Goal: Transaction & Acquisition: Obtain resource

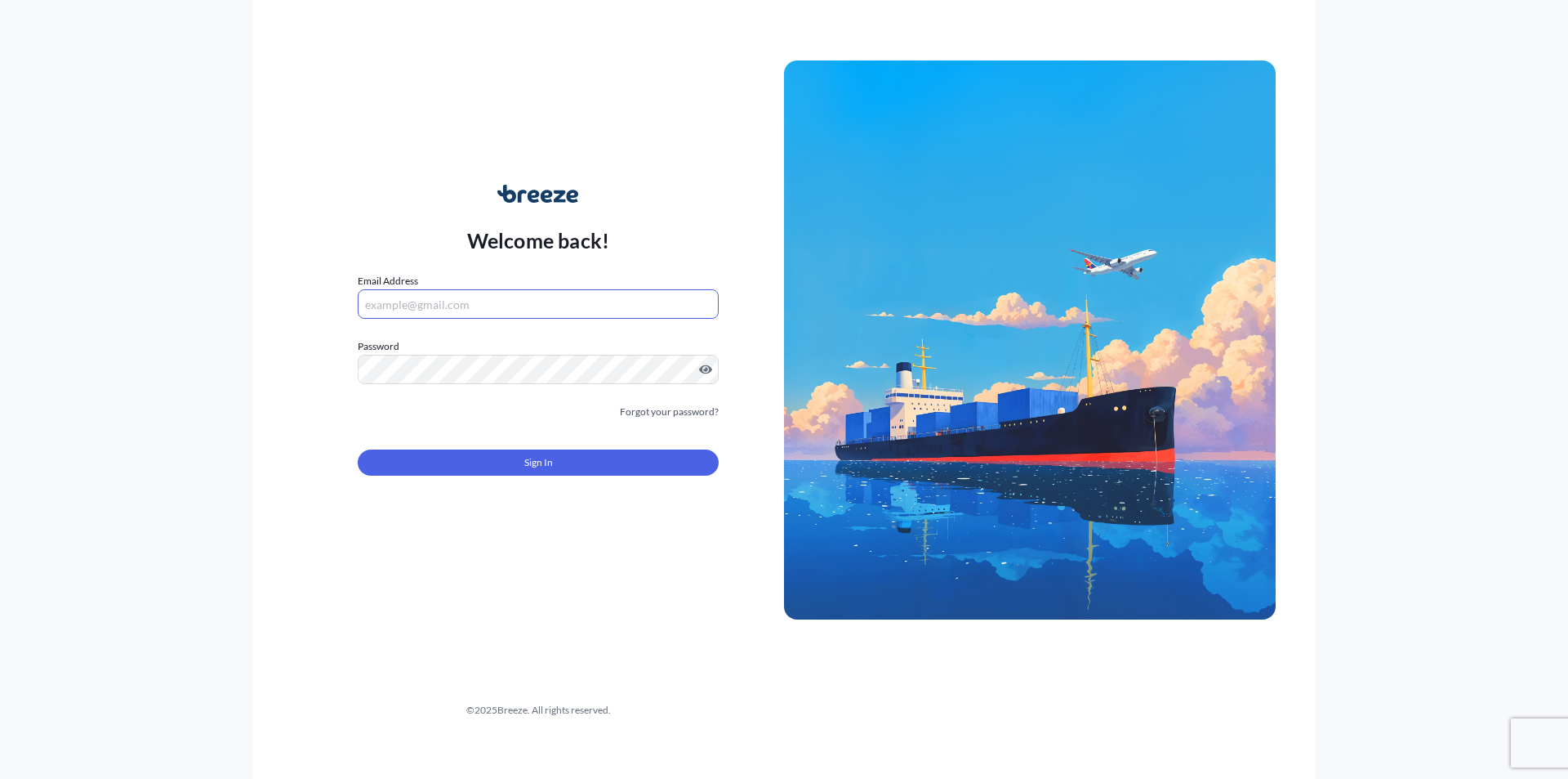
click at [502, 308] on input "Email Address" at bounding box center [538, 304] width 361 height 30
click at [501, 302] on input "Email Address" at bounding box center [538, 304] width 361 height 30
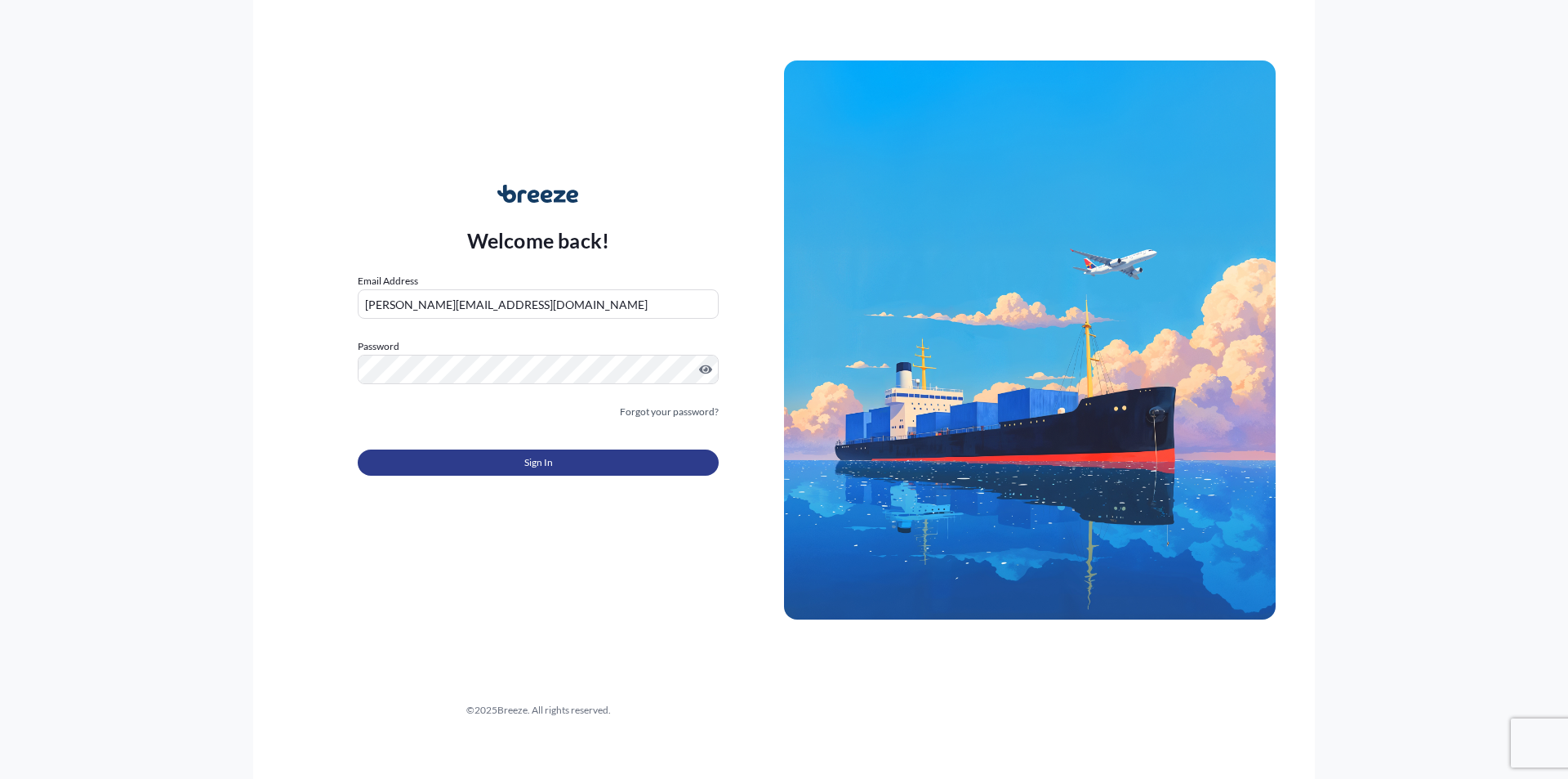
click at [544, 457] on span "Sign In" at bounding box center [538, 462] width 29 height 16
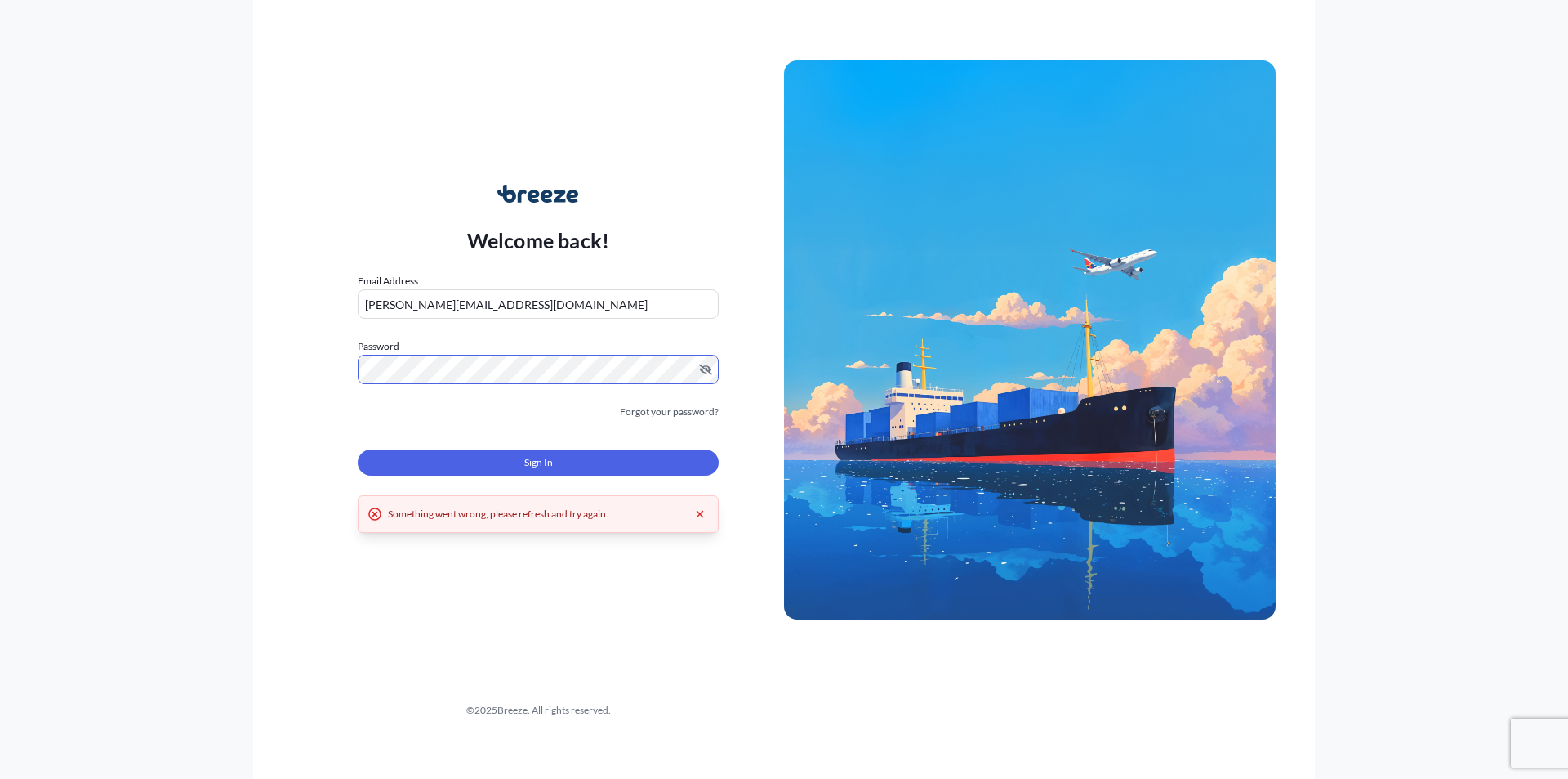
click at [174, 360] on div "Welcome back! Email Address [PERSON_NAME][EMAIL_ADDRESS][DOMAIN_NAME] Password …" at bounding box center [784, 389] width 1568 height 779
click at [462, 464] on button "Sign In" at bounding box center [538, 462] width 361 height 26
click at [703, 509] on icon "Dismiss error" at bounding box center [700, 514] width 13 height 13
drag, startPoint x: 601, startPoint y: 307, endPoint x: 130, endPoint y: 289, distance: 471.3
click at [141, 294] on div "Welcome back! Email Address [PERSON_NAME][EMAIL_ADDRESS][DOMAIN_NAME] Password …" at bounding box center [784, 389] width 1568 height 779
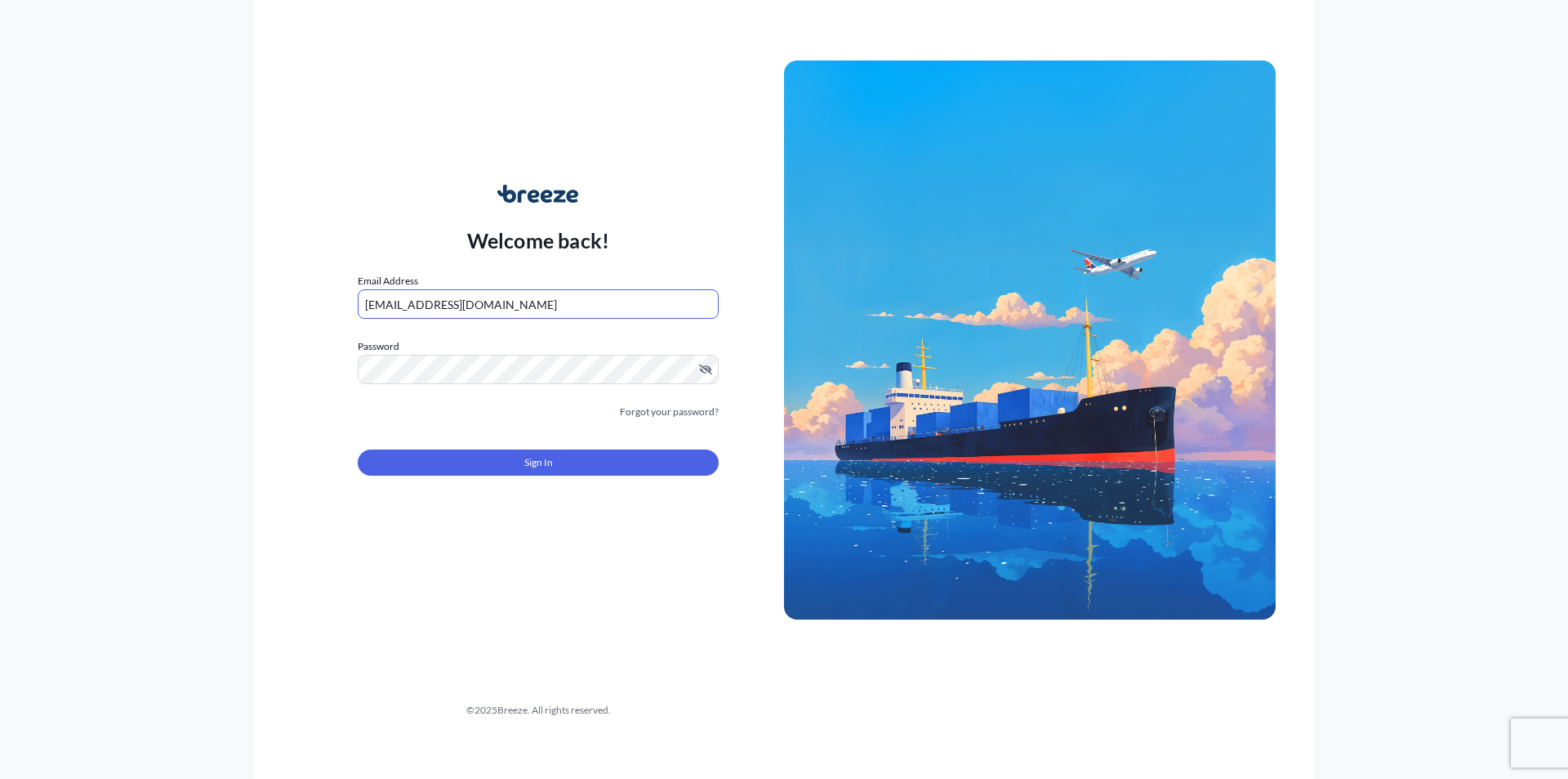
type input "[EMAIL_ADDRESS][DOMAIN_NAME]"
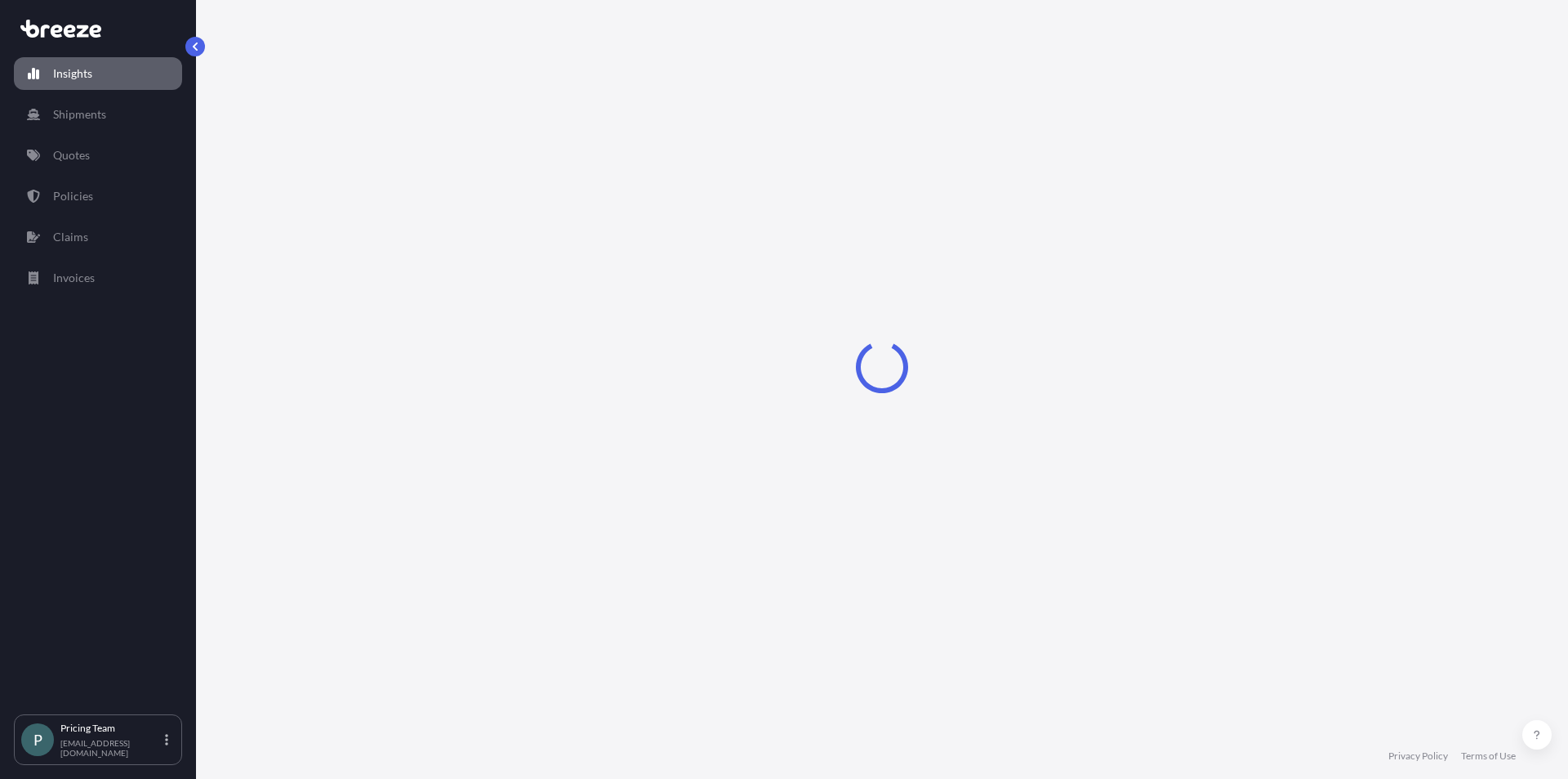
select select "2025"
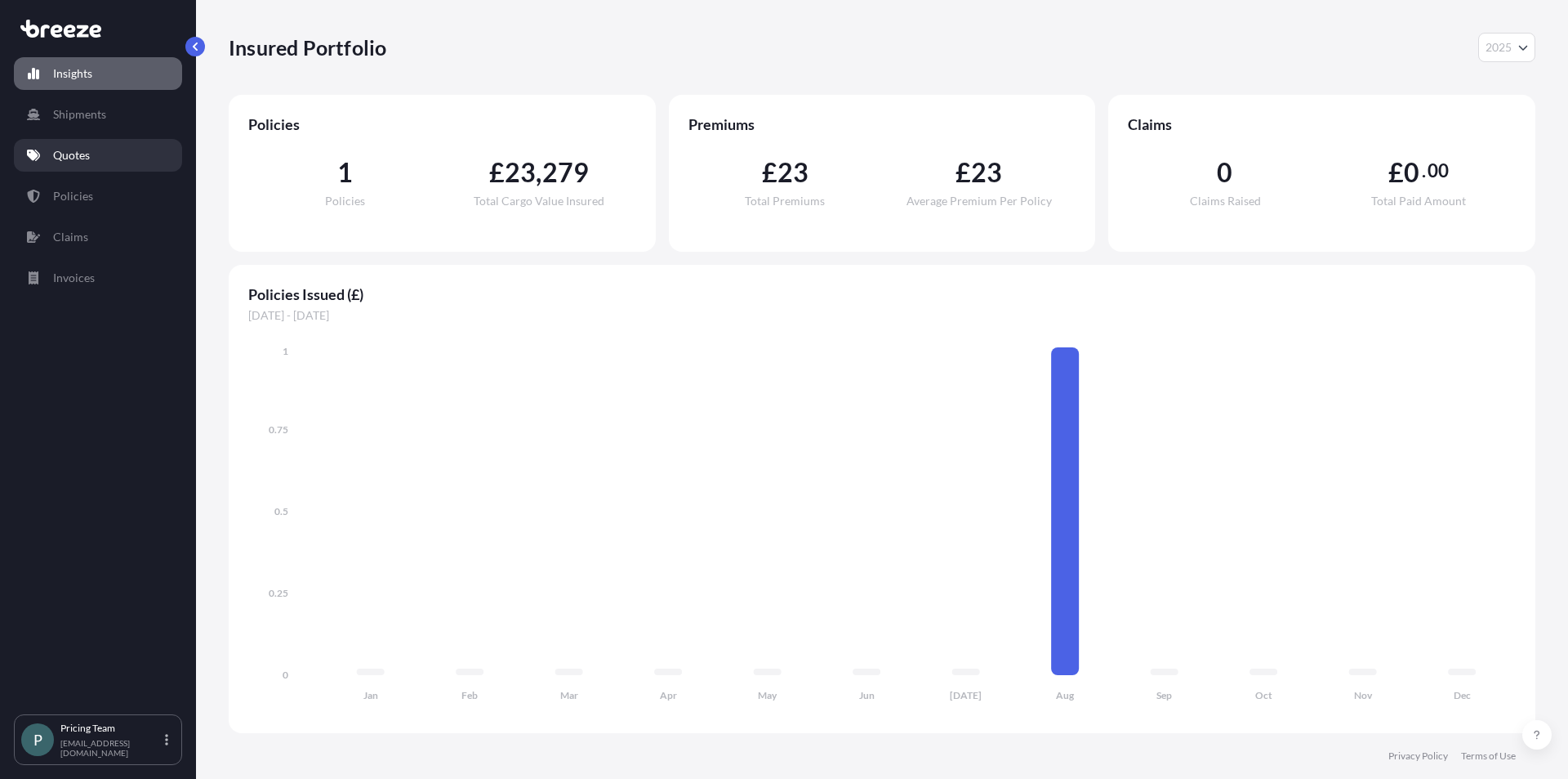
click at [60, 142] on link "Quotes" at bounding box center [98, 156] width 168 height 33
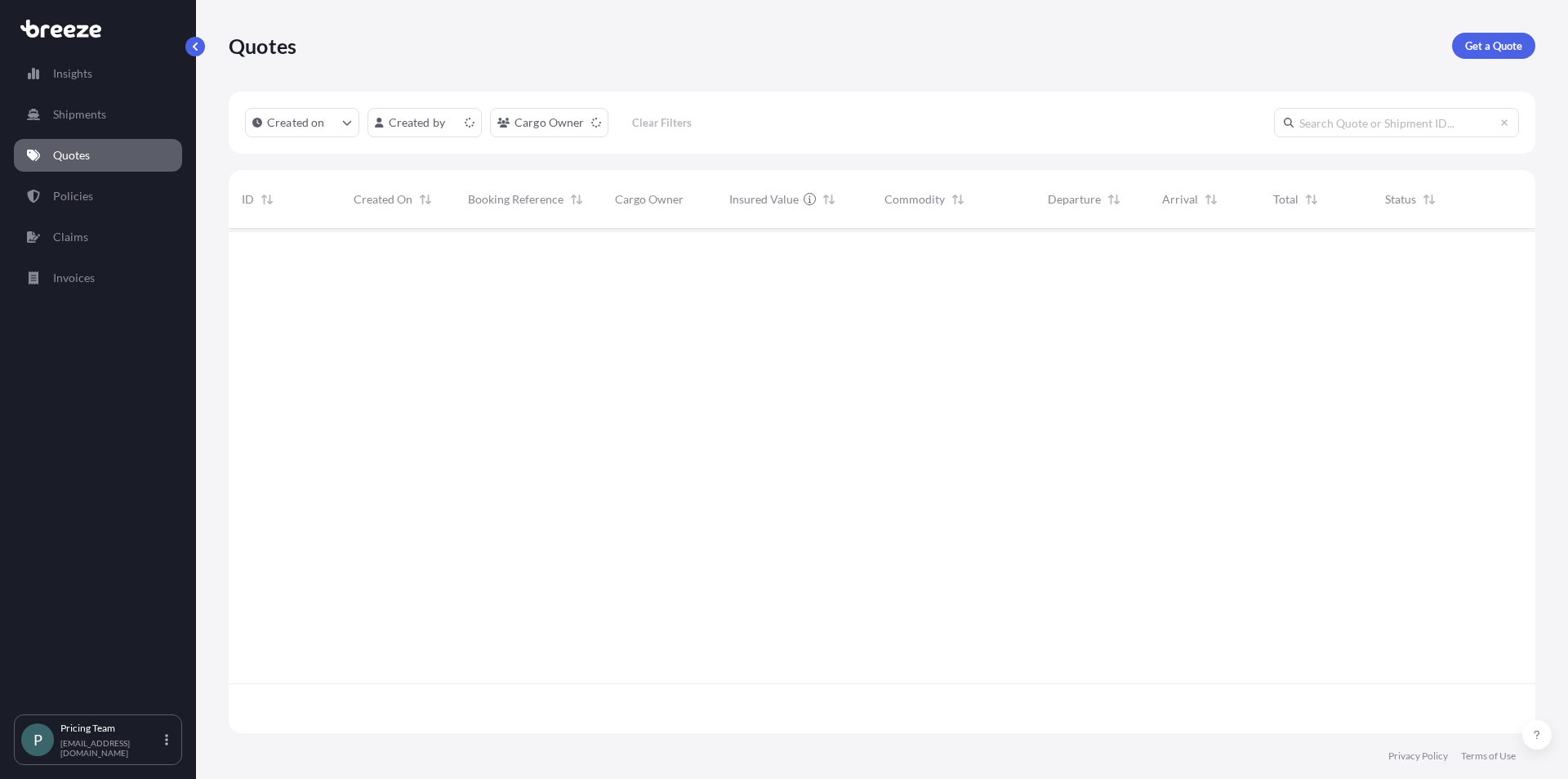
scroll to position [501, 1294]
click at [1481, 49] on p "Get a Quote" at bounding box center [1493, 46] width 57 height 16
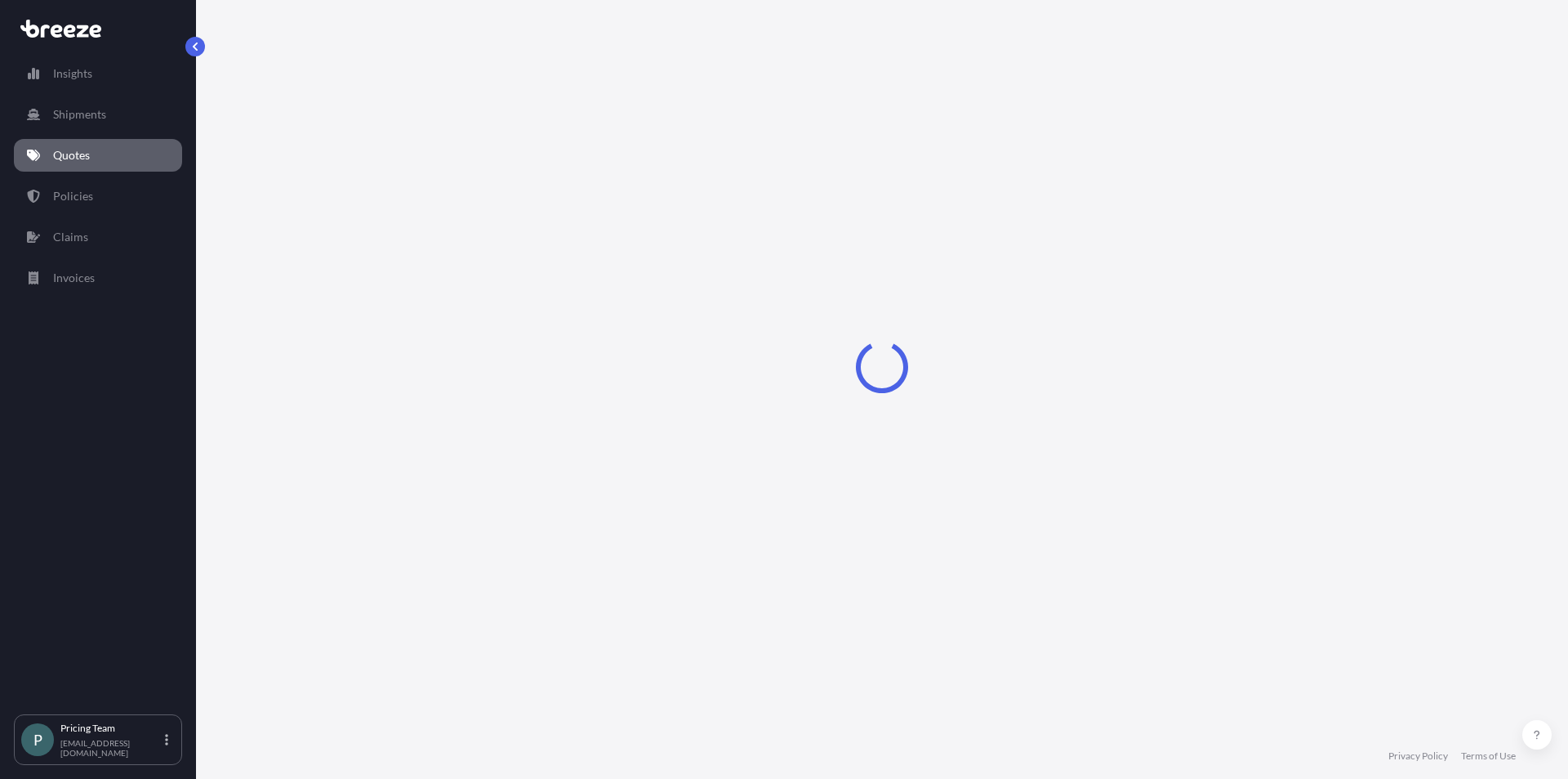
select select "Sea"
select select "1"
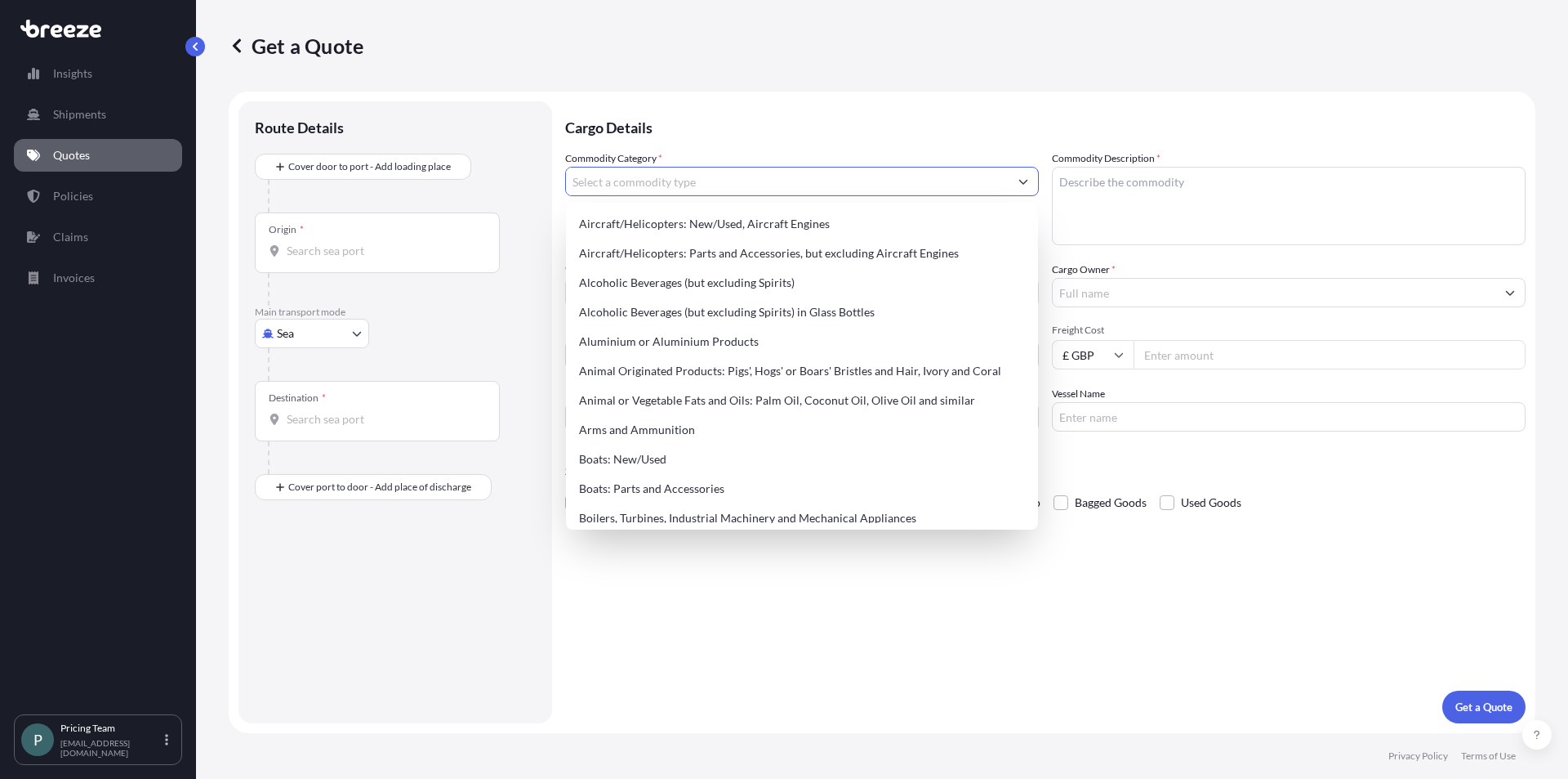
click at [703, 185] on input "Commodity Category *" at bounding box center [787, 181] width 442 height 30
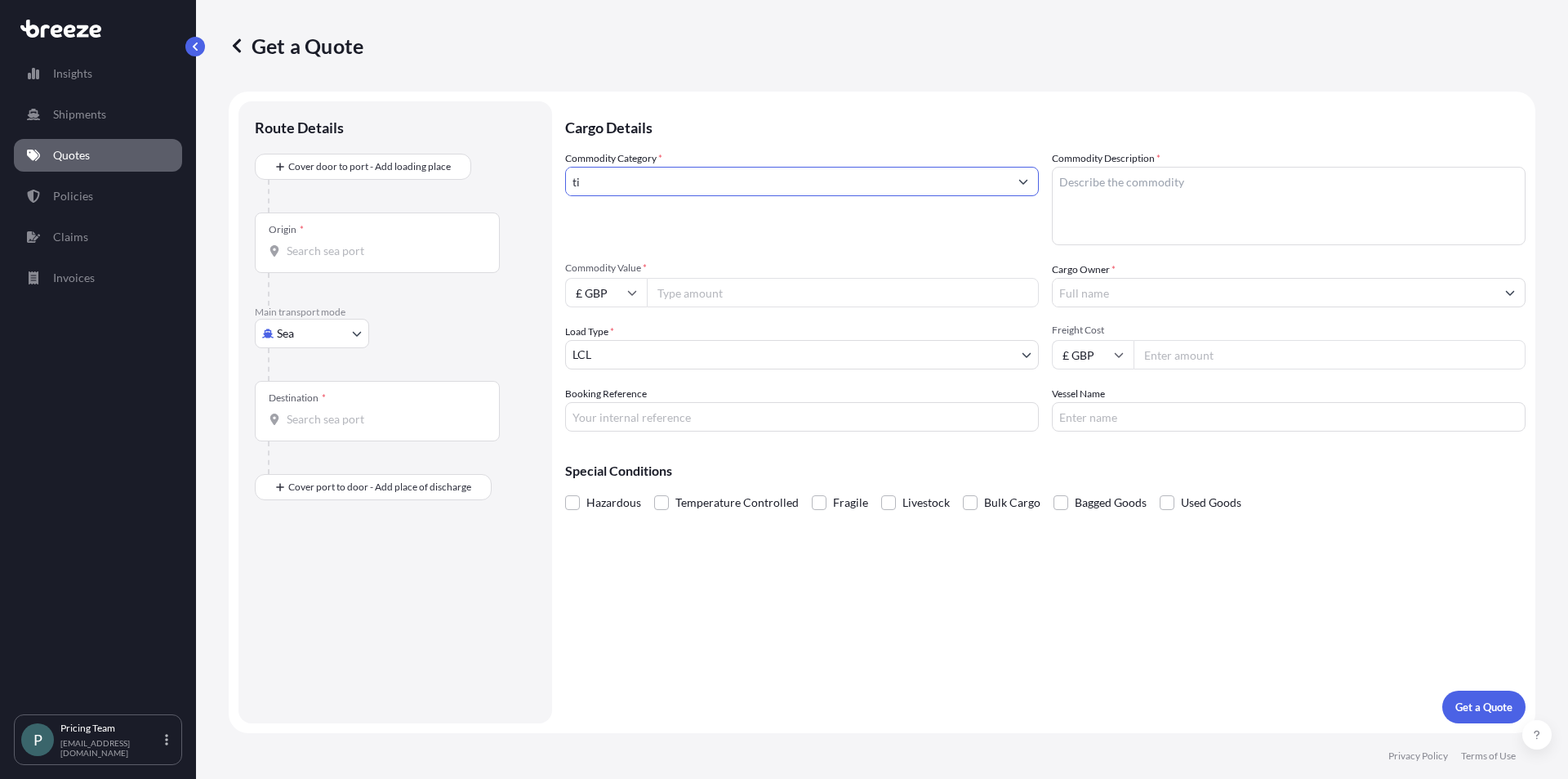
type input "t"
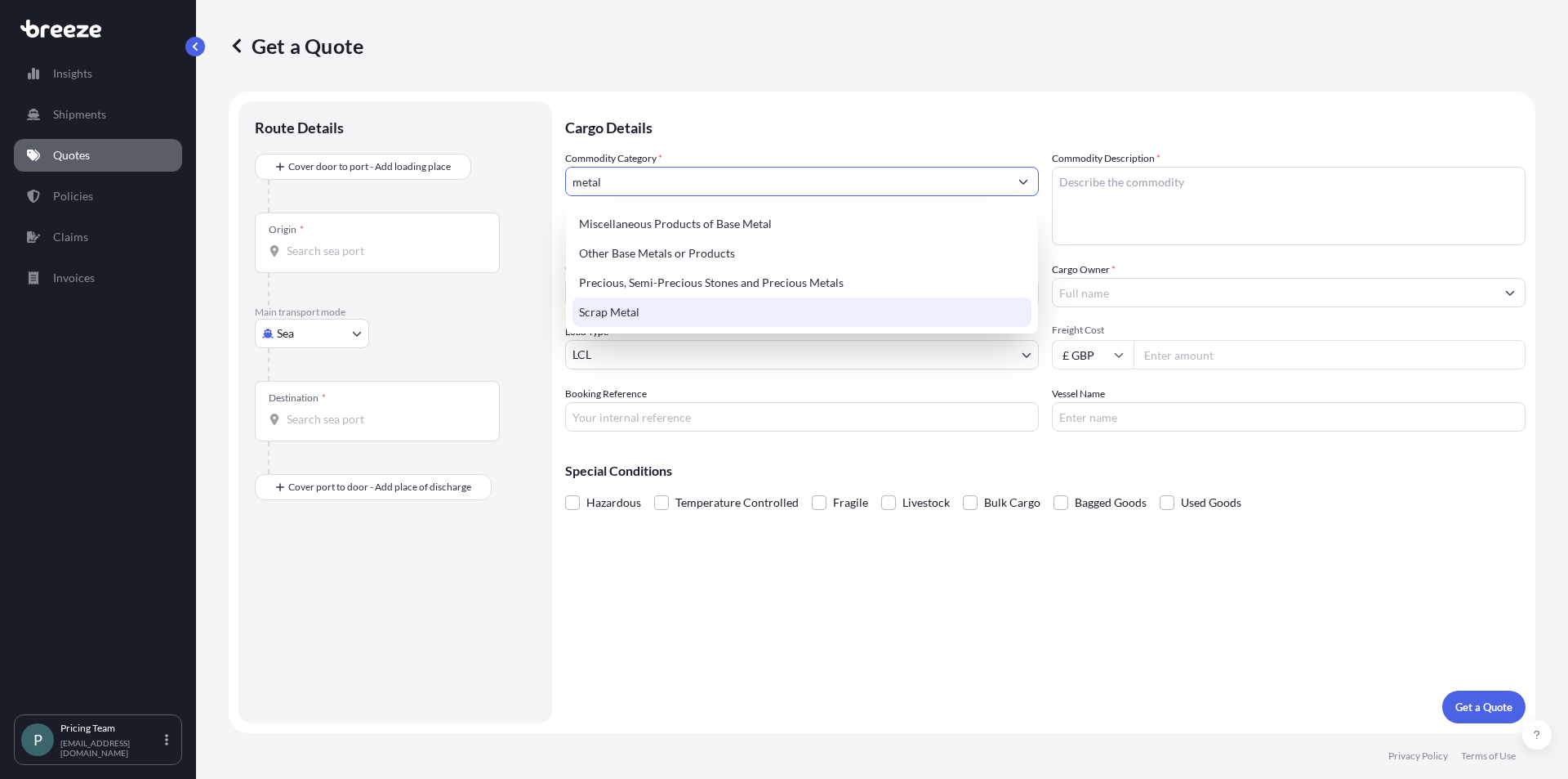
click at [634, 306] on div "Scrap Metal" at bounding box center [802, 312] width 459 height 30
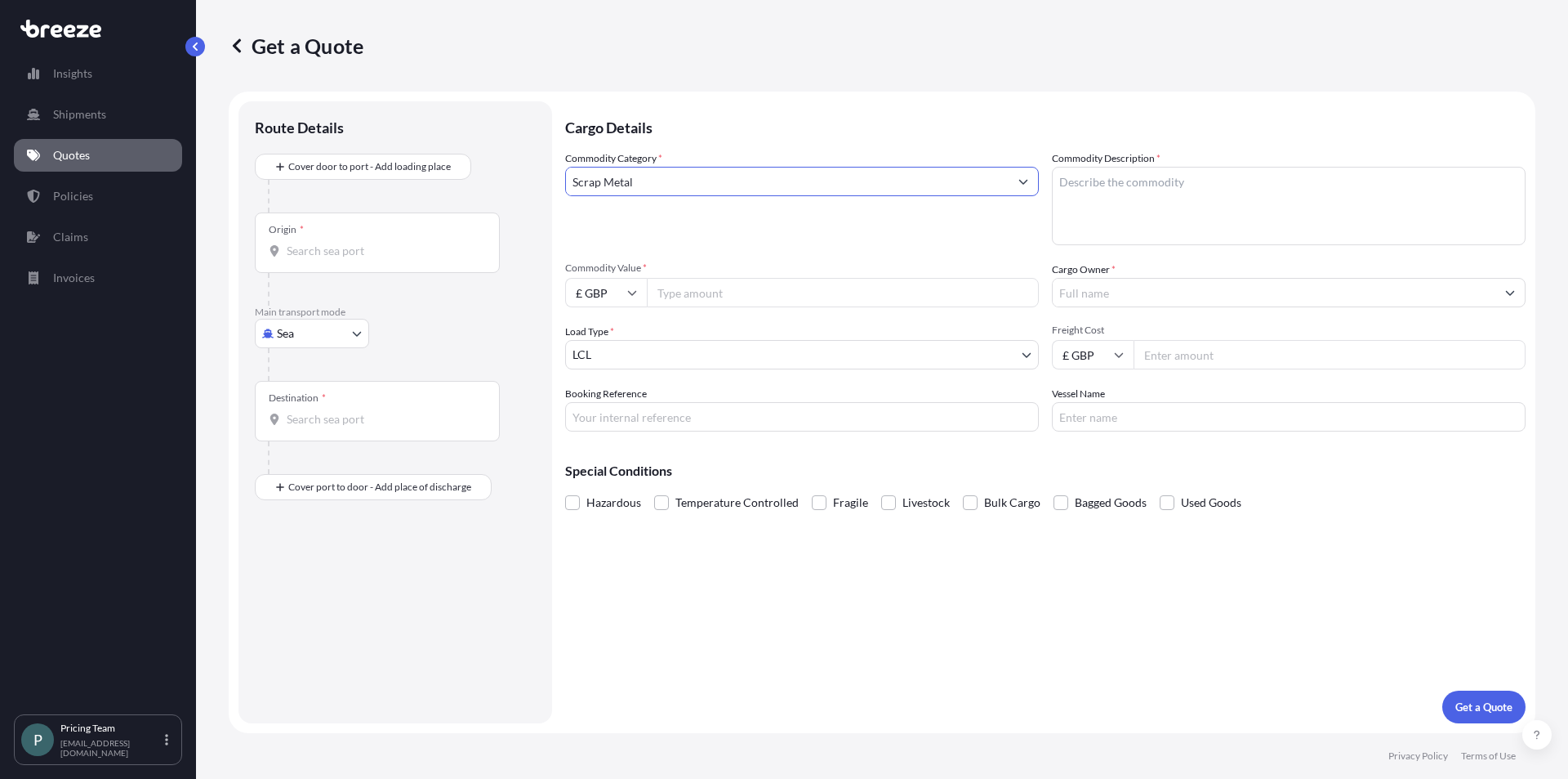
type input "Scrap Metal"
click at [1173, 196] on textarea "Commodity Description *" at bounding box center [1289, 205] width 474 height 78
click at [1207, 186] on textarea "Titanium plates - scrap" at bounding box center [1289, 205] width 474 height 78
type textarea "Titanium waste & scrap turnings in big bags"
click at [906, 289] on input "Commodity Value *" at bounding box center [843, 293] width 392 height 30
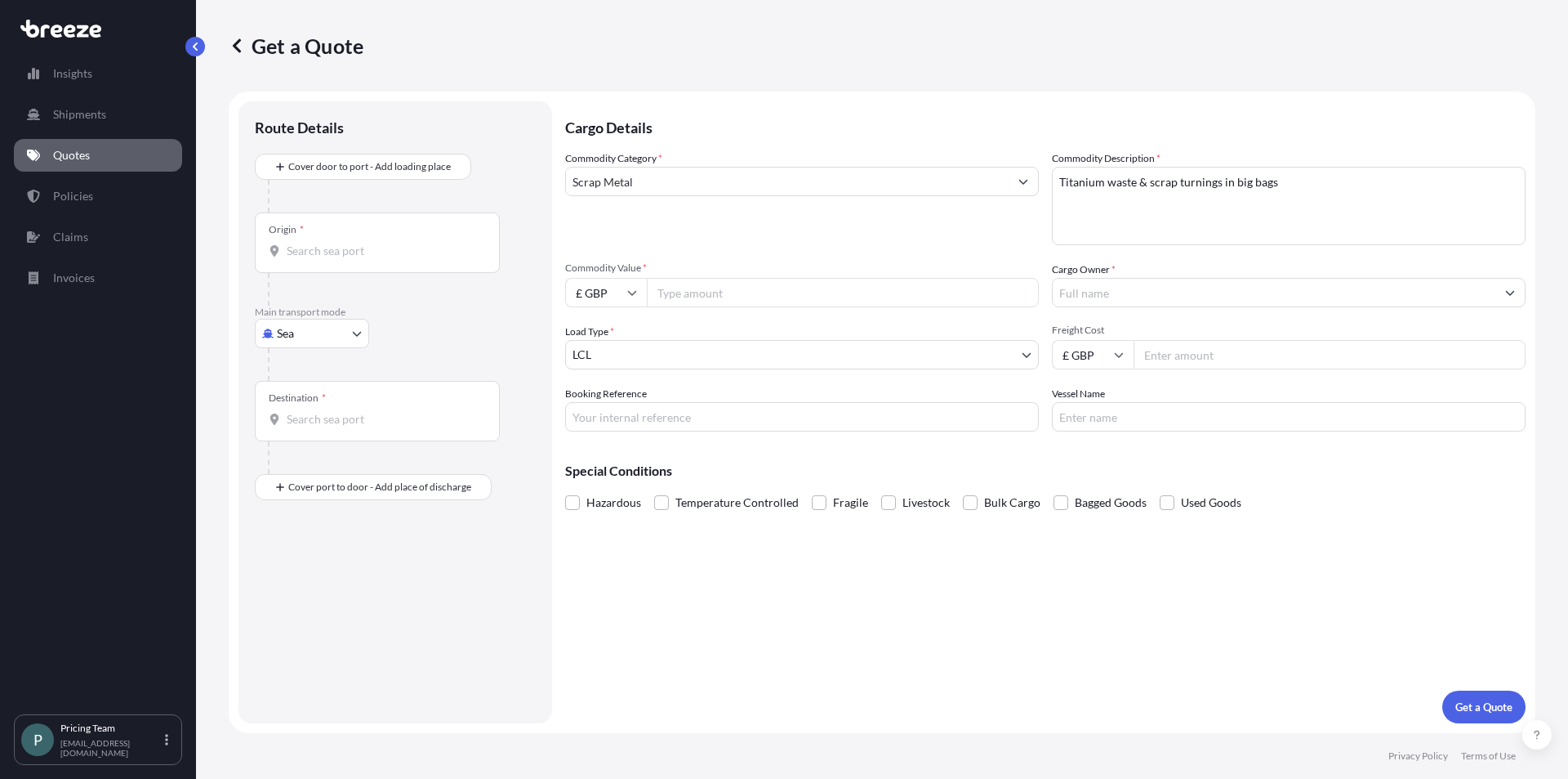
click at [637, 295] on input "£ GBP" at bounding box center [606, 293] width 82 height 30
click at [605, 406] on div "$ USD" at bounding box center [606, 406] width 68 height 31
type input "$ USD"
click at [709, 293] on input "Commodity Value *" at bounding box center [843, 293] width 392 height 30
type input "55000"
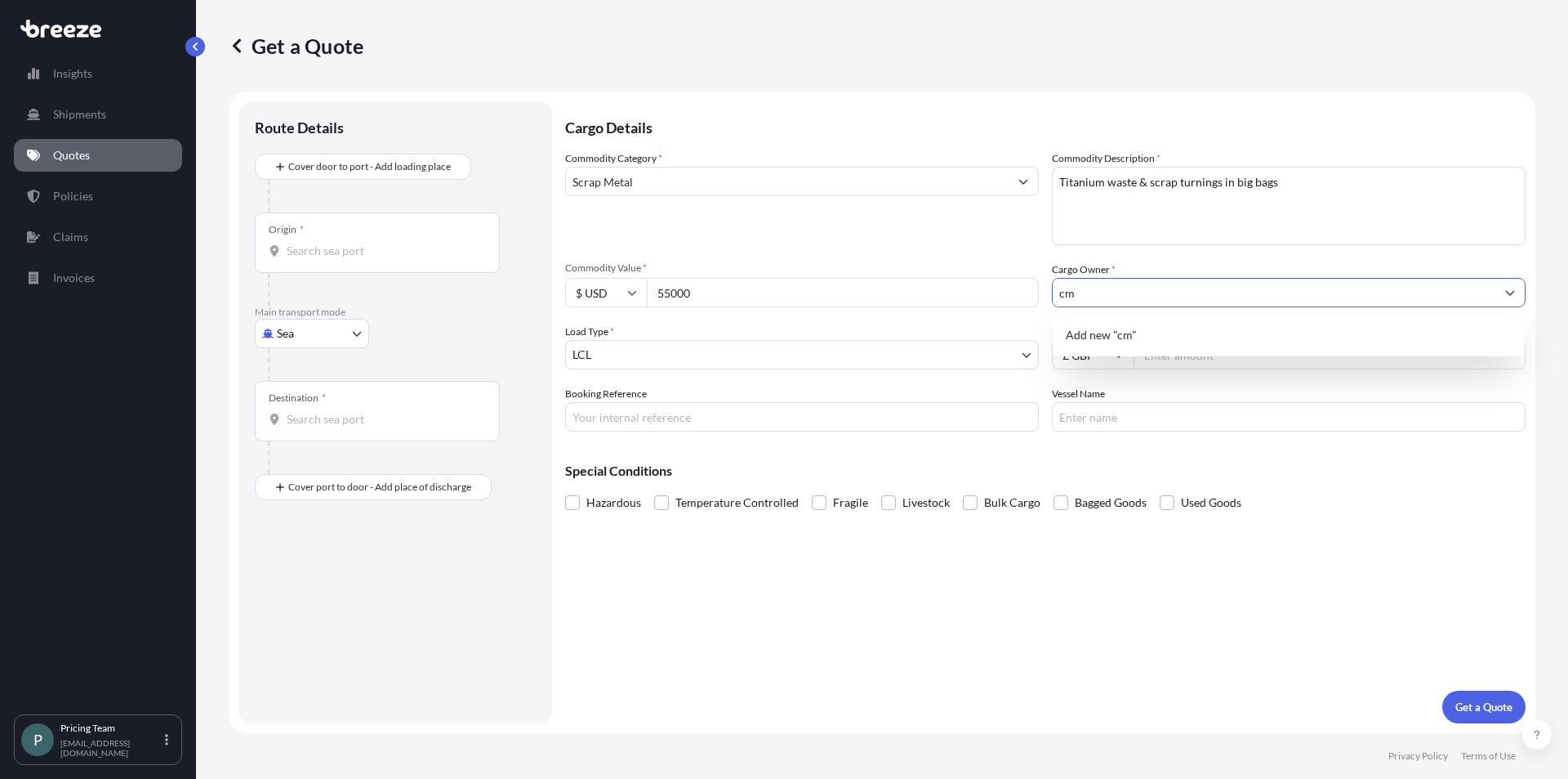
type input "c"
click at [1082, 332] on span "Add new "CM A"" at bounding box center [1109, 336] width 86 height 16
click at [1107, 291] on input "CM A" at bounding box center [1274, 293] width 442 height 30
click at [1099, 333] on span "Add new "CM ALLOYS"" at bounding box center [1126, 336] width 119 height 16
type input "CM ALLOYS"
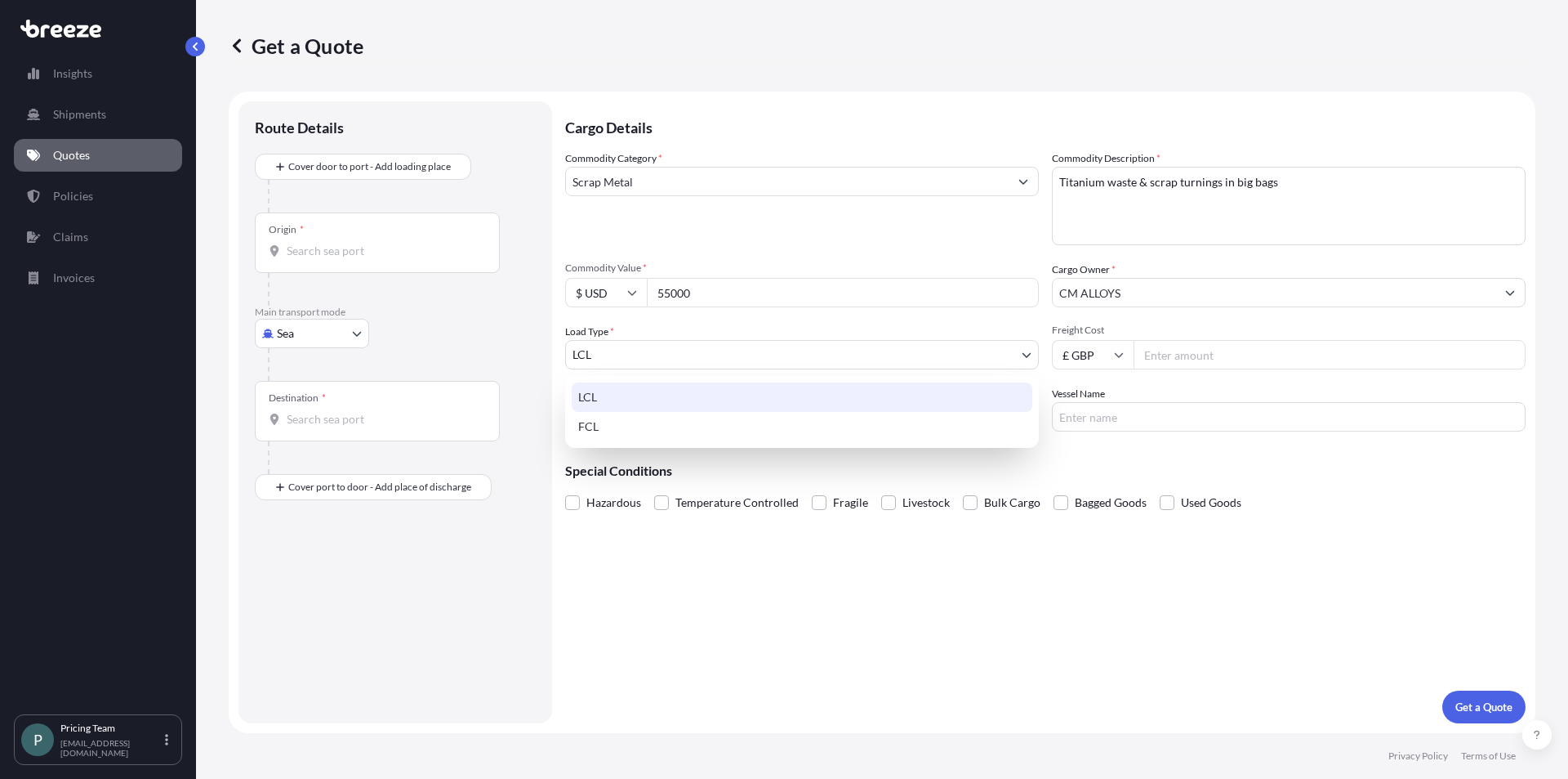
click at [717, 360] on body "1 option available. 0 options available. 1 option available. 0 options availabl…" at bounding box center [784, 389] width 1568 height 779
click at [641, 423] on div "FCL" at bounding box center [802, 427] width 461 height 30
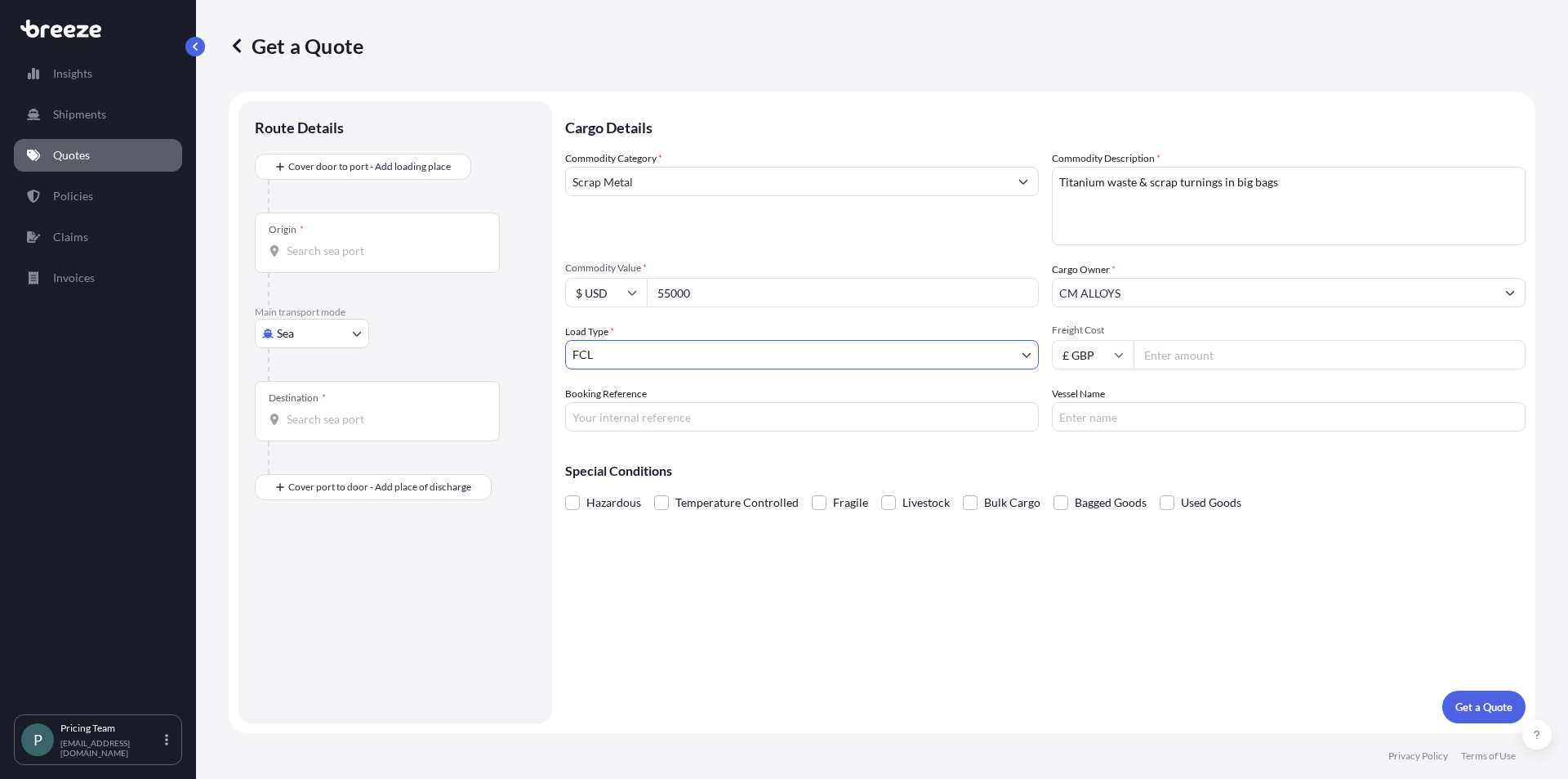
click at [1130, 359] on input "£ GBP" at bounding box center [1093, 354] width 82 height 30
click at [1088, 464] on div "$ USD" at bounding box center [1093, 468] width 68 height 31
type input "$ USD"
click at [1240, 348] on input "Freight Cost" at bounding box center [1330, 354] width 392 height 30
type input "4009"
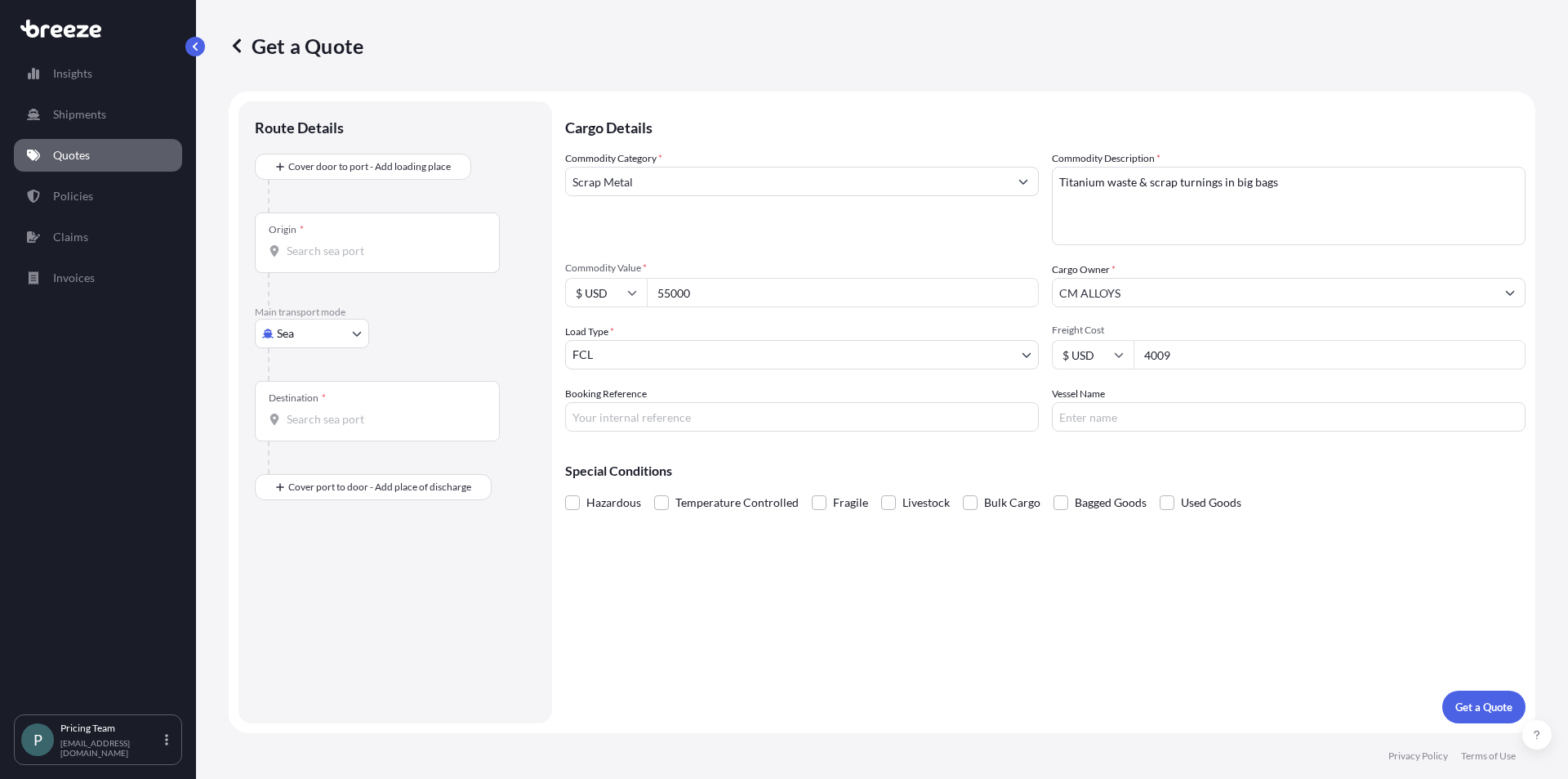
click at [1376, 420] on input "Vessel Name" at bounding box center [1289, 417] width 474 height 30
click at [868, 422] on input "Booking Reference" at bounding box center [802, 417] width 474 height 30
type input "BQT2524666"
type input "N/A"
click at [1495, 701] on p "Get a Quote" at bounding box center [1483, 707] width 57 height 16
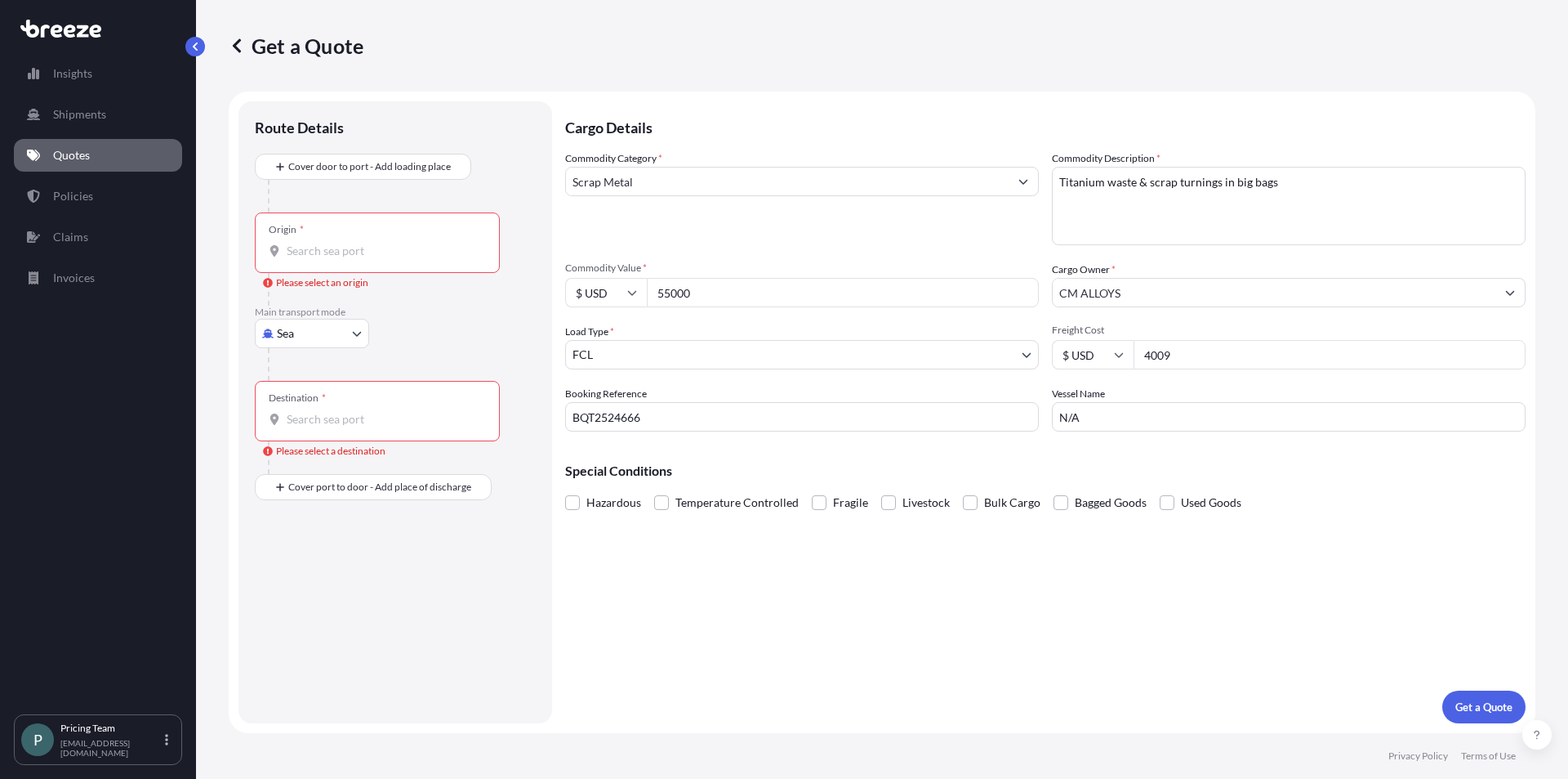
click at [341, 242] on div "Origin *" at bounding box center [377, 242] width 245 height 60
click at [341, 242] on input "Origin * Please select an origin" at bounding box center [383, 251] width 193 height 16
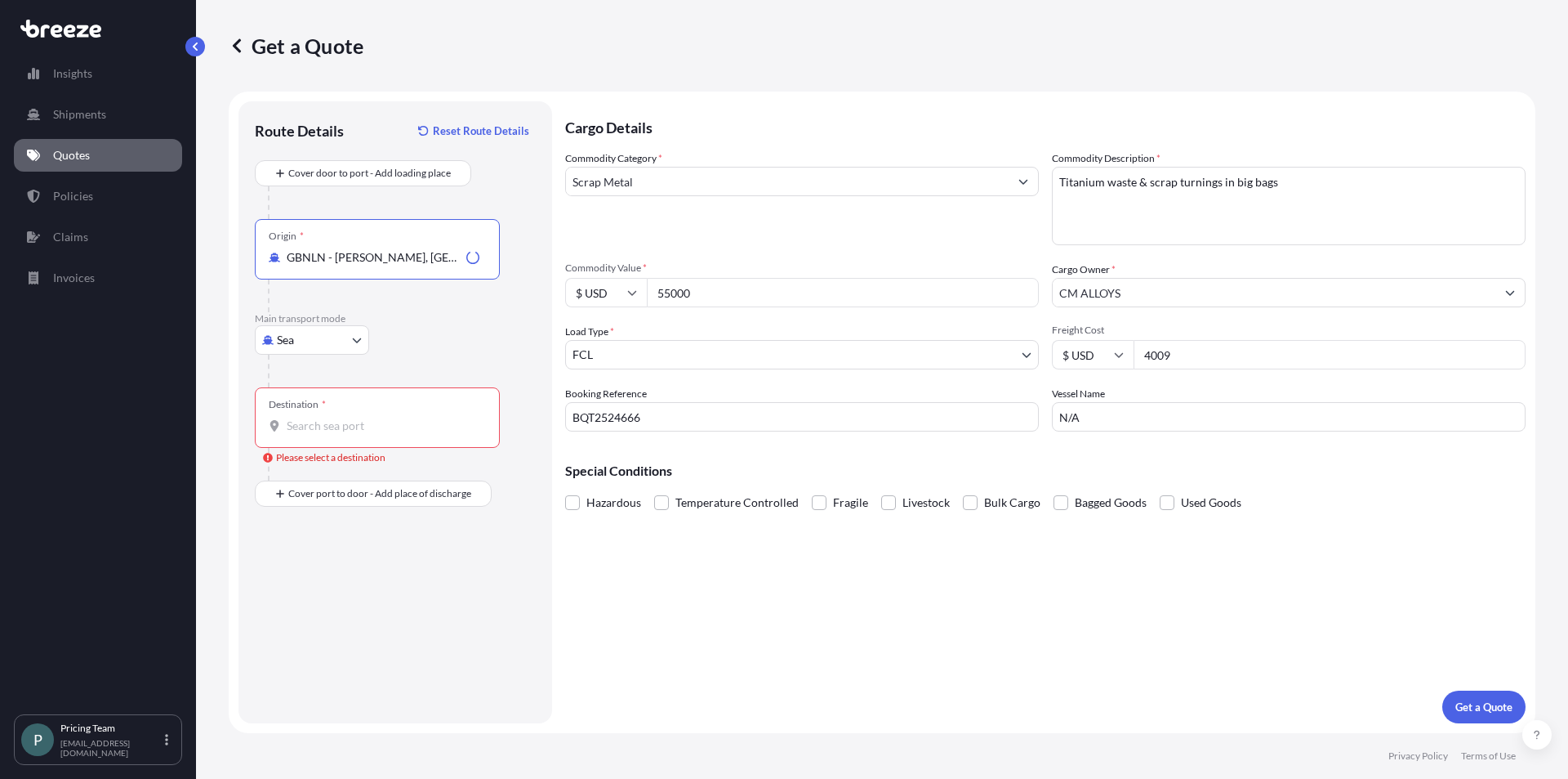
type input "GBNLN - [PERSON_NAME], [GEOGRAPHIC_DATA]"
click at [367, 417] on div "Destination *" at bounding box center [377, 417] width 245 height 60
click at [367, 418] on input "Destination * Please select a destination" at bounding box center [383, 426] width 193 height 16
type input "USLAX - [GEOGRAPHIC_DATA], [GEOGRAPHIC_DATA]"
click at [1500, 705] on p "Get a Quote" at bounding box center [1483, 707] width 57 height 16
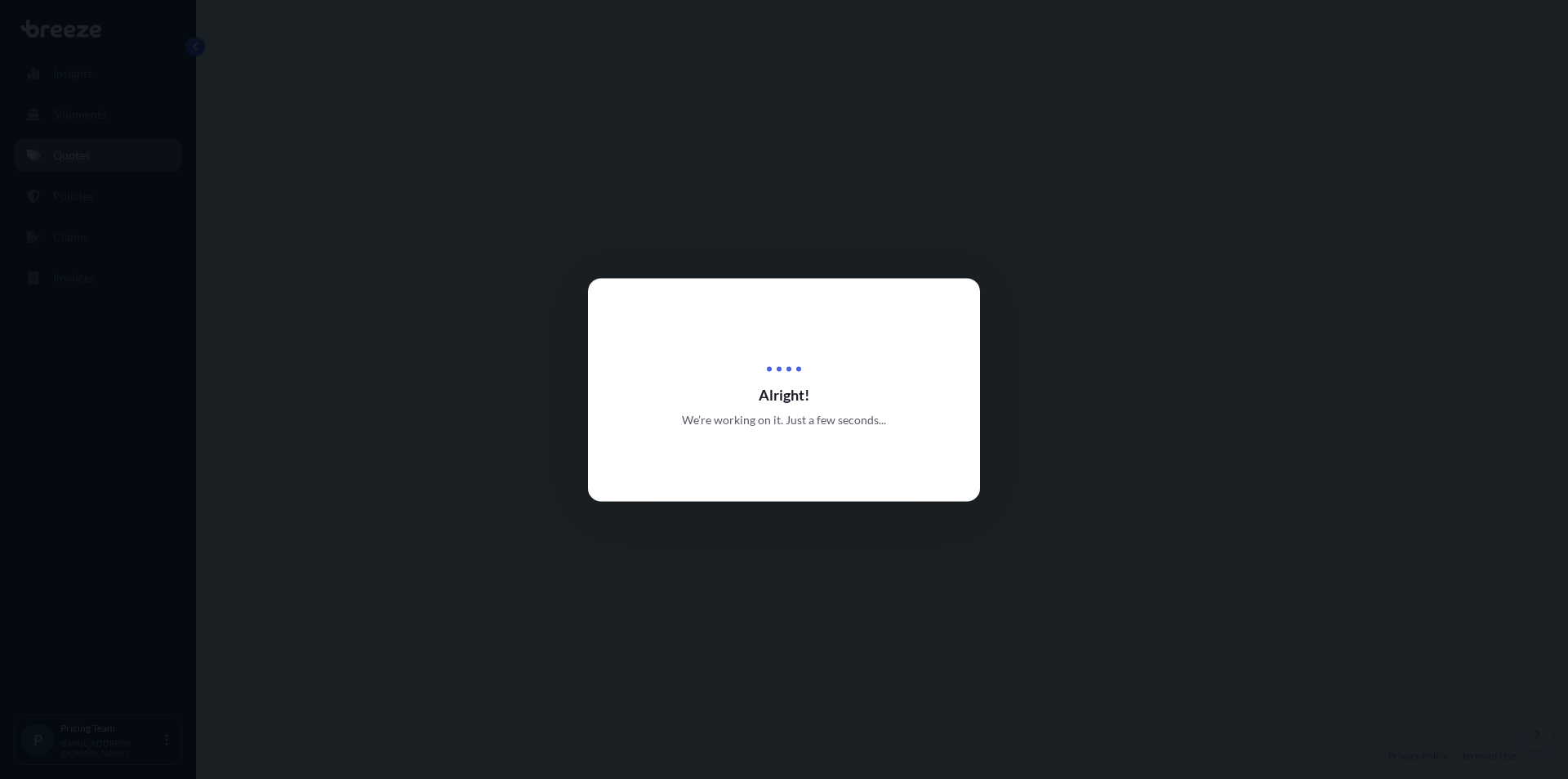
select select "Sea"
select select "2"
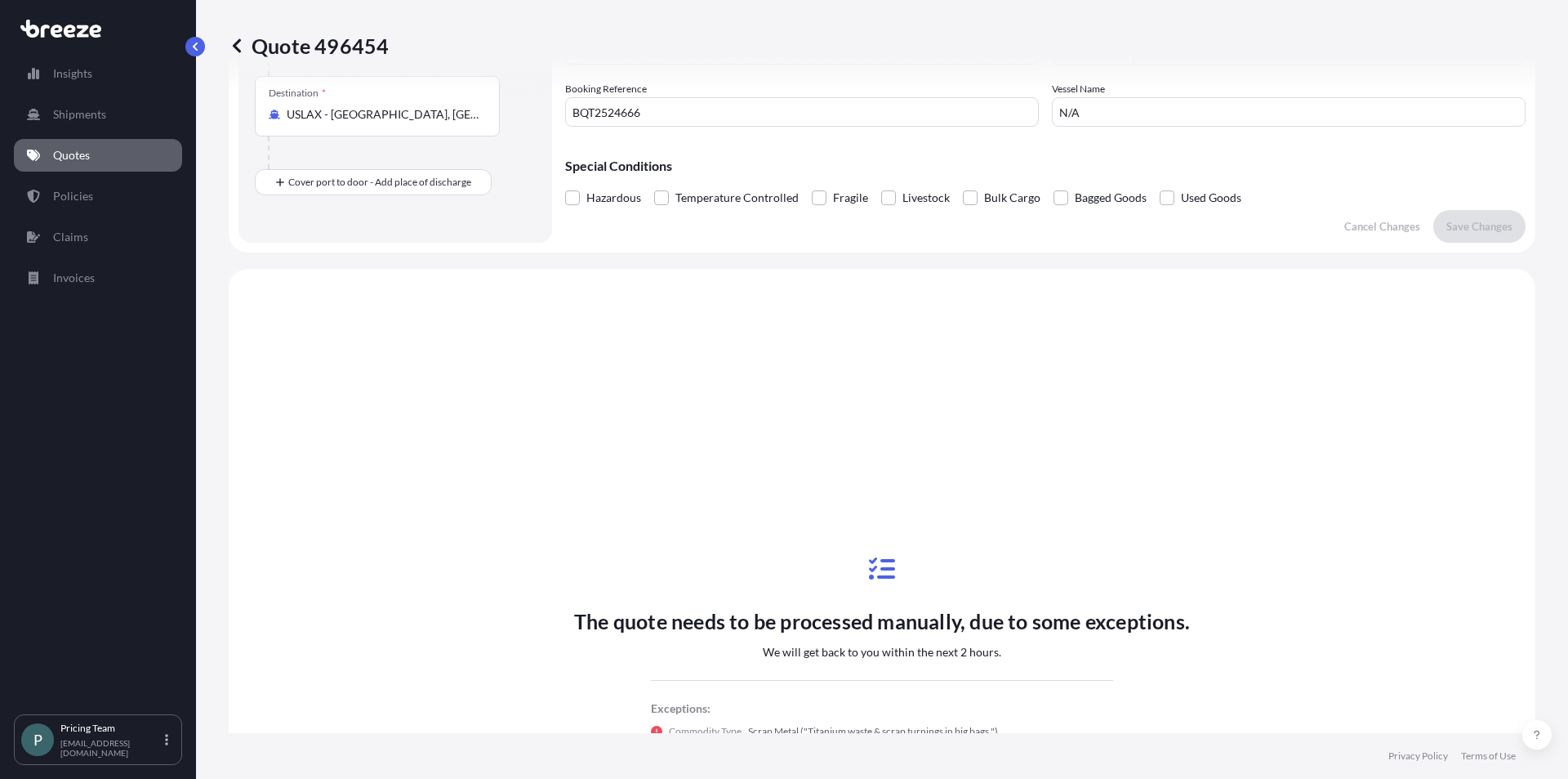
scroll to position [492, 0]
